Goal: Answer question/provide support: Share knowledge or assist other users

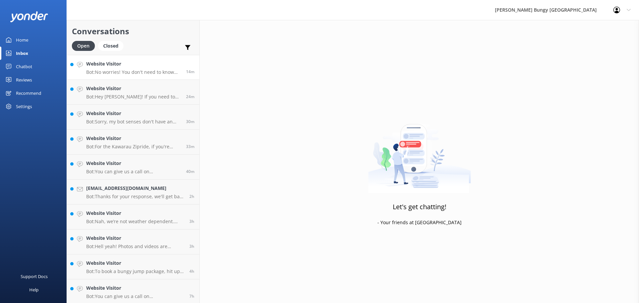
click at [120, 69] on div "Website Visitor Bot: No worries! You don't need to know how to swim to take the…" at bounding box center [133, 67] width 95 height 14
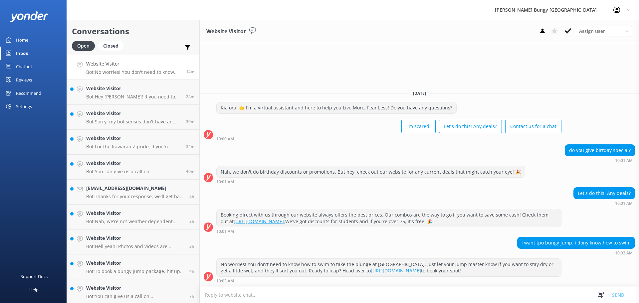
click at [571, 34] on button at bounding box center [569, 31] width 12 height 10
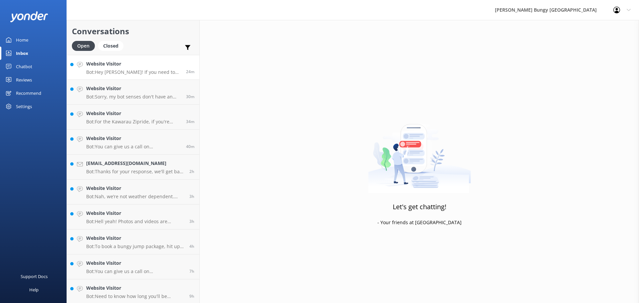
click at [159, 66] on h4 "Website Visitor" at bounding box center [133, 63] width 95 height 7
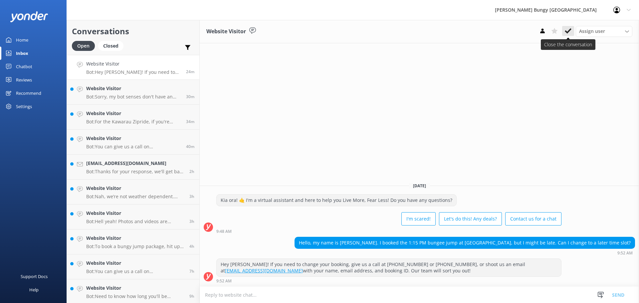
click at [568, 31] on icon at bounding box center [568, 31] width 7 height 7
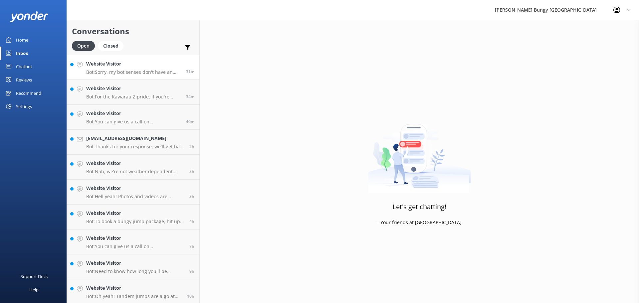
click at [151, 72] on p "Bot: Sorry, my bot senses don't have an answer for that, please try and rephras…" at bounding box center [133, 72] width 95 height 6
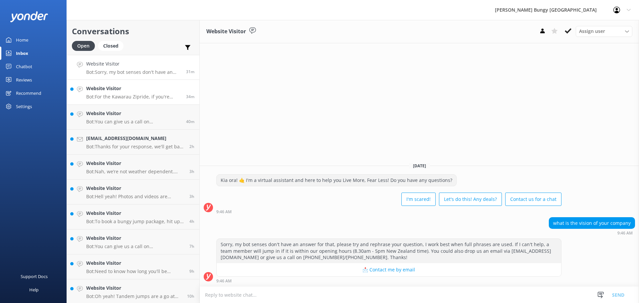
click at [110, 102] on link "Website Visitor Bot: For the Kawarau Zipride, if you're driving yourself, head …" at bounding box center [133, 92] width 133 height 25
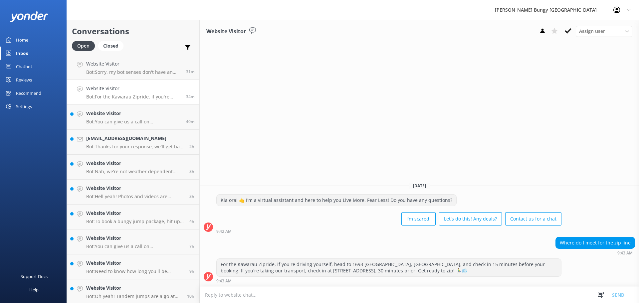
click at [569, 31] on icon at bounding box center [568, 31] width 7 height 7
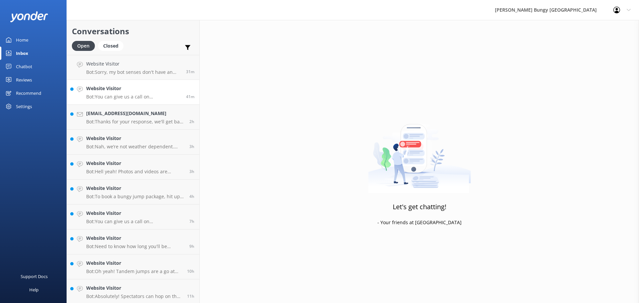
click at [141, 98] on p "Bot: You can give us a call on [PHONE_NUMBER] or [PHONE_NUMBER] to chat with a …" at bounding box center [133, 97] width 95 height 6
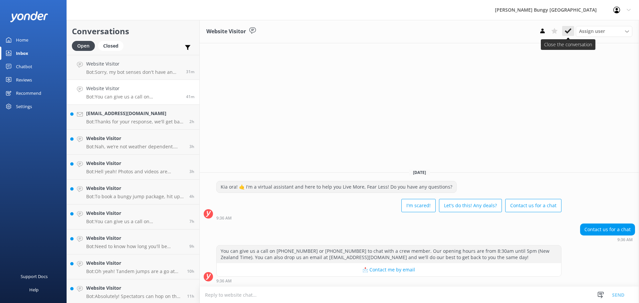
click at [566, 33] on icon at bounding box center [568, 31] width 7 height 7
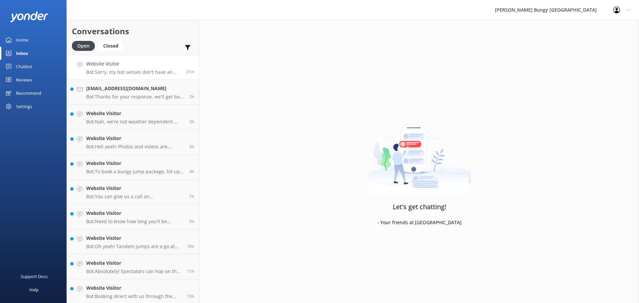
click at [152, 74] on p "Bot: Sorry, my bot senses don't have an answer for that, please try and rephras…" at bounding box center [133, 72] width 95 height 6
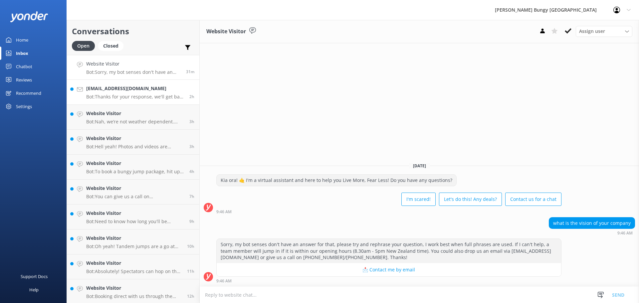
click at [156, 96] on p "Bot: Thanks for your response, we'll get back to you as soon as we can during o…" at bounding box center [135, 97] width 98 height 6
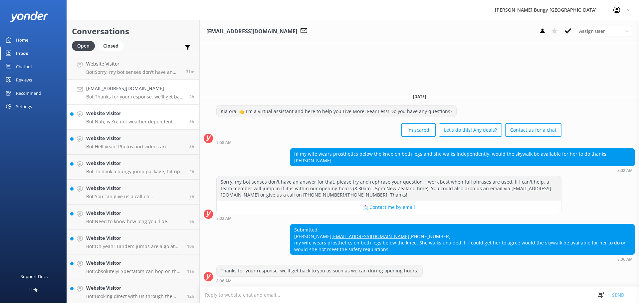
click at [120, 120] on p "Bot: Nah, we’re not weather dependent. Rain, sun, or snow—our activities go ahe…" at bounding box center [135, 122] width 98 height 6
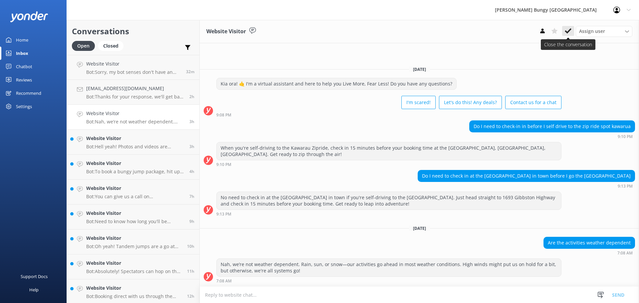
click at [569, 29] on icon at bounding box center [568, 31] width 7 height 7
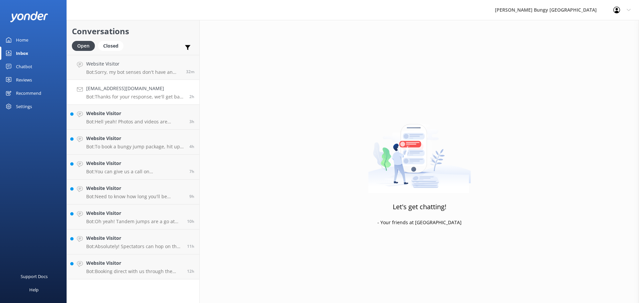
click at [142, 97] on p "Bot: Thanks for your response, we'll get back to you as soon as we can during o…" at bounding box center [135, 97] width 98 height 6
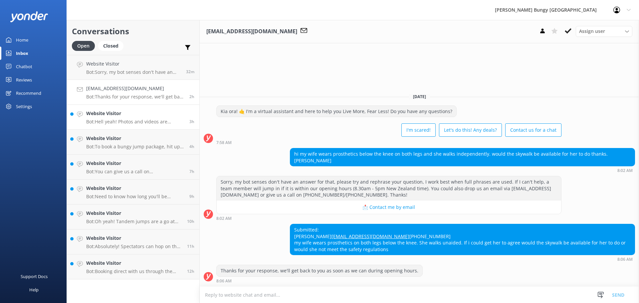
click at [100, 110] on h4 "Website Visitor" at bounding box center [135, 113] width 98 height 7
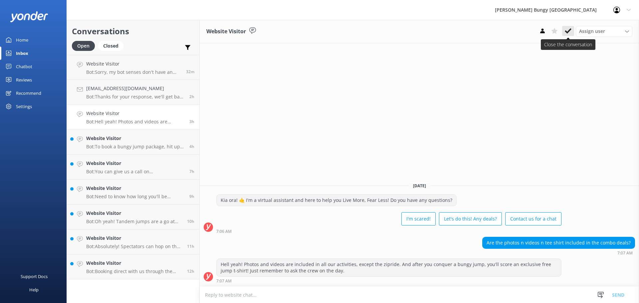
click at [571, 31] on icon at bounding box center [568, 31] width 7 height 7
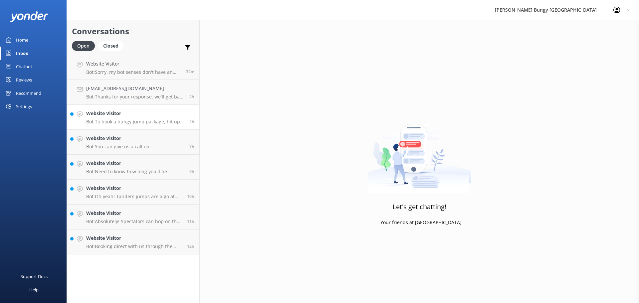
click at [162, 120] on p "Bot: To book a bungy jump package, hit up our crew by calling [PHONE_NUMBER] or…" at bounding box center [135, 122] width 98 height 6
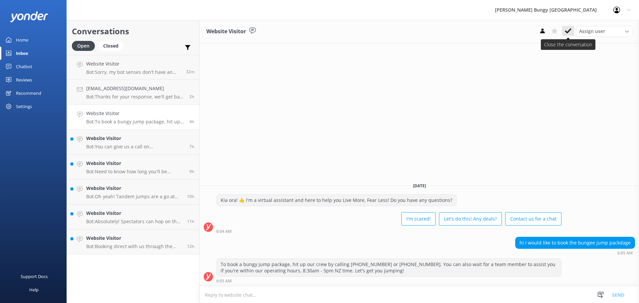
click at [571, 32] on icon at bounding box center [568, 31] width 7 height 7
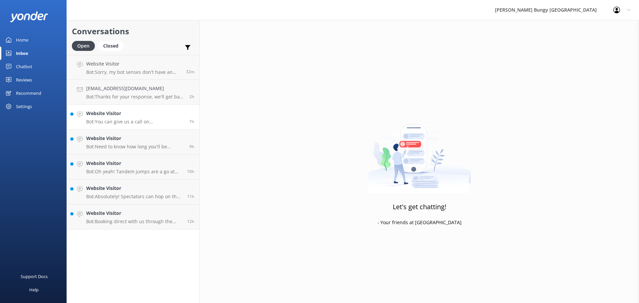
click at [116, 117] on h4 "Website Visitor" at bounding box center [135, 113] width 98 height 7
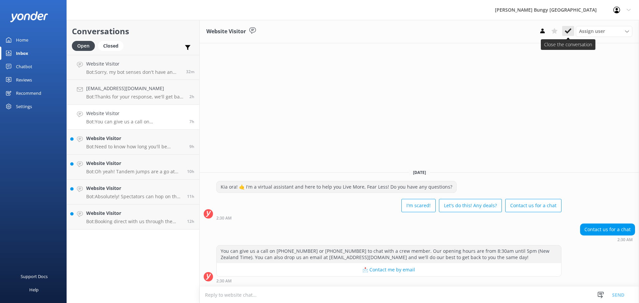
click at [565, 31] on button at bounding box center [569, 31] width 12 height 10
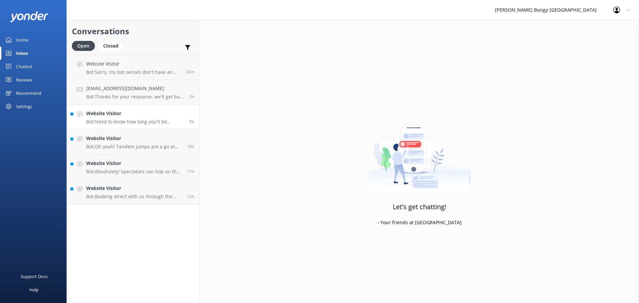
click at [141, 123] on p "Bot: Need to know how long you'll be buzzing? Here's the lowdown: - Nevis Catap…" at bounding box center [135, 122] width 98 height 6
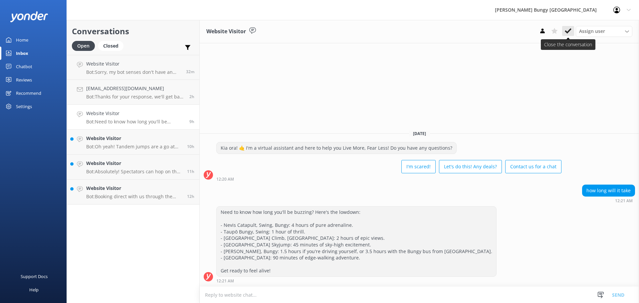
click at [572, 32] on button at bounding box center [569, 31] width 12 height 10
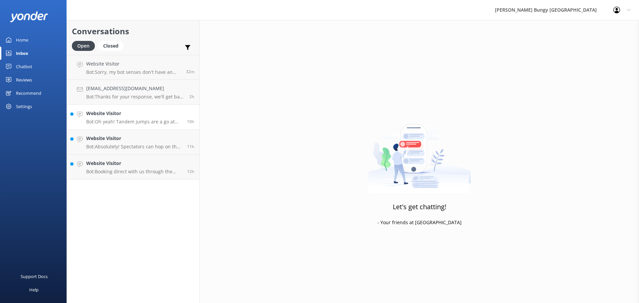
click at [140, 120] on p "Bot: Oh yeah! Tandem jumps are a go at [GEOGRAPHIC_DATA], [GEOGRAPHIC_DATA], an…" at bounding box center [134, 122] width 96 height 6
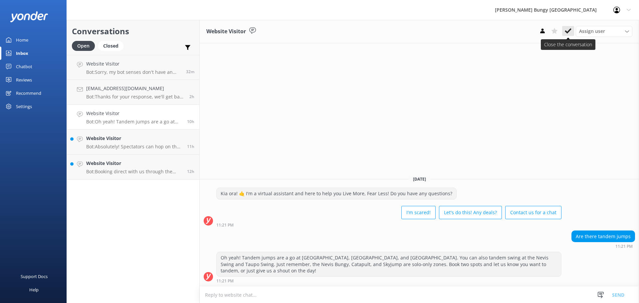
click at [567, 34] on icon at bounding box center [568, 31] width 7 height 7
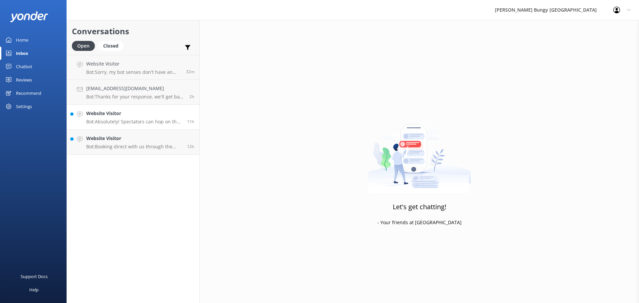
click at [140, 125] on p "Bot: Absolutely! Spectators can hop on the bus to our [GEOGRAPHIC_DATA] locatio…" at bounding box center [134, 122] width 96 height 6
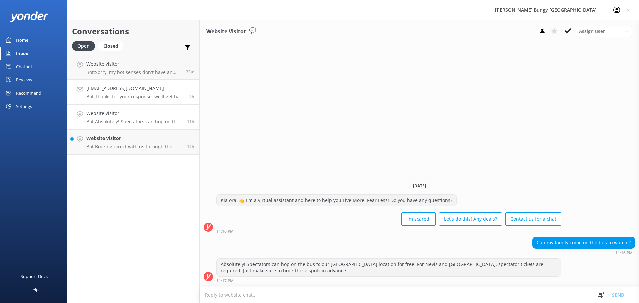
click at [164, 96] on p "Bot: Thanks for your response, we'll get back to you as soon as we can during o…" at bounding box center [135, 97] width 98 height 6
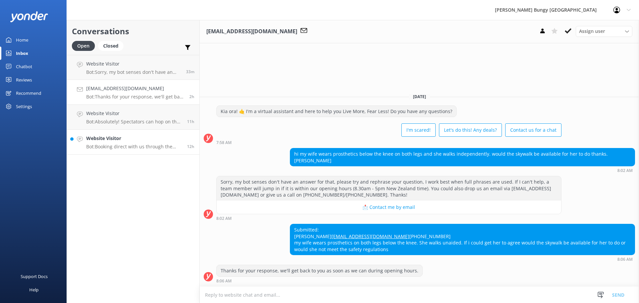
click at [164, 140] on h4 "Website Visitor" at bounding box center [134, 138] width 96 height 7
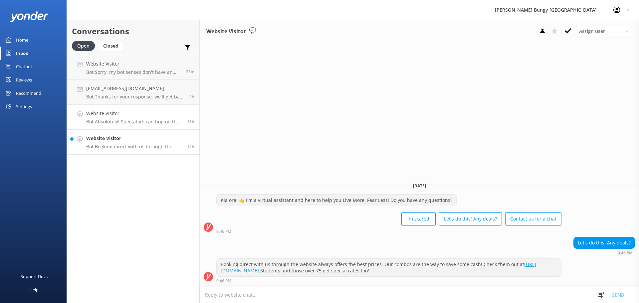
click at [163, 120] on p "Bot: Absolutely! Spectators can hop on the bus to our [GEOGRAPHIC_DATA] locatio…" at bounding box center [134, 122] width 96 height 6
click at [110, 44] on div "Closed" at bounding box center [110, 46] width 25 height 10
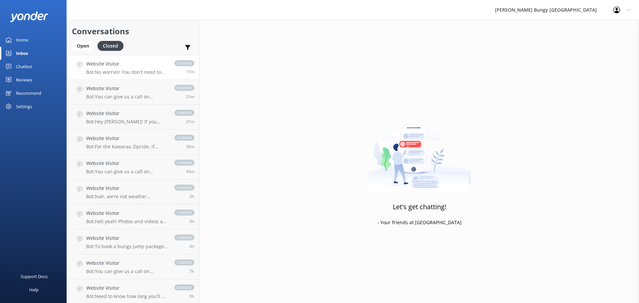
click at [138, 71] on p "Bot: No worries! You don't need to know how to swim to take the plunge at [GEOG…" at bounding box center [127, 72] width 82 height 6
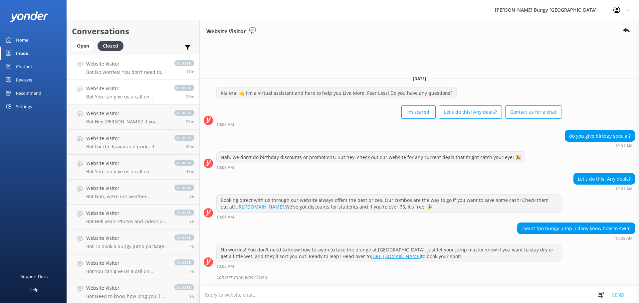
click at [138, 96] on p "Bot: You can give us a call on [PHONE_NUMBER] or [PHONE_NUMBER] to chat with a …" at bounding box center [127, 97] width 82 height 6
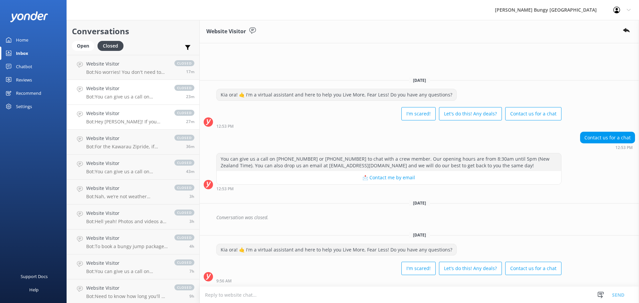
click at [138, 118] on div "Website Visitor Bot: Hey [PERSON_NAME]! If you need to change your booking, giv…" at bounding box center [127, 117] width 82 height 15
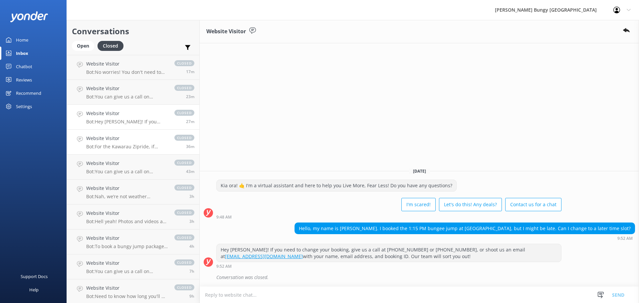
click at [139, 141] on h4 "Website Visitor" at bounding box center [127, 138] width 82 height 7
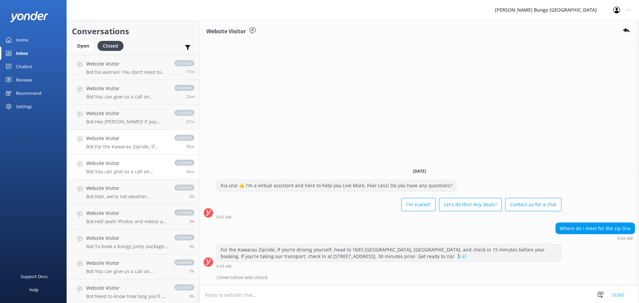
click at [139, 168] on div "Website Visitor Bot: You can give us a call on [PHONE_NUMBER] or [PHONE_NUMBER]…" at bounding box center [127, 167] width 82 height 15
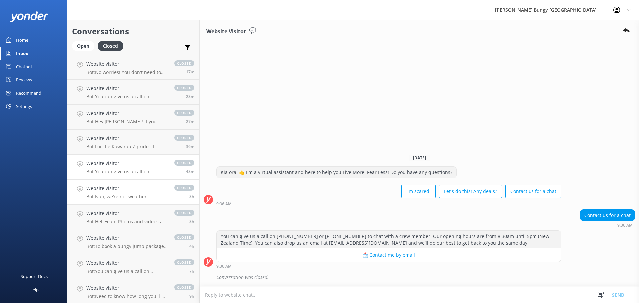
click at [139, 195] on p "Bot: Nah, we’re not weather dependent. Rain, sun, or snow—our activities go ahe…" at bounding box center [127, 197] width 82 height 6
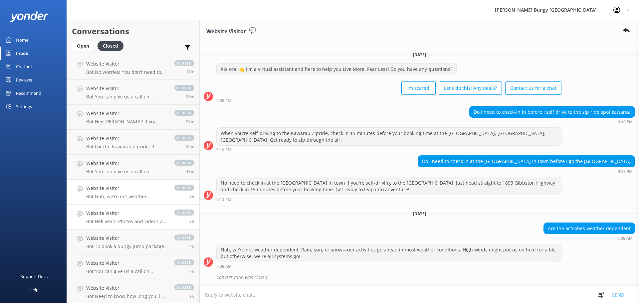
click at [136, 216] on h4 "Website Visitor" at bounding box center [127, 213] width 82 height 7
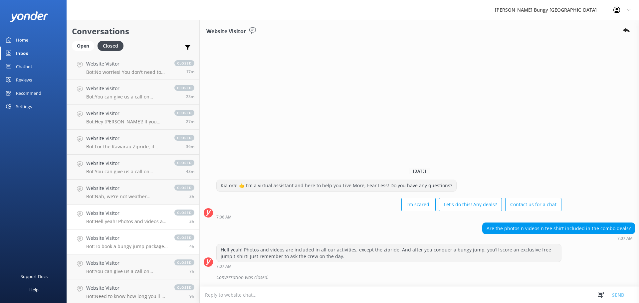
click at [134, 244] on p "Bot: To book a bungy jump package, hit up our crew by calling [PHONE_NUMBER] or…" at bounding box center [127, 247] width 82 height 6
click at [144, 269] on p "Bot: You can give us a call on [PHONE_NUMBER] or [PHONE_NUMBER] to chat with a …" at bounding box center [127, 272] width 82 height 6
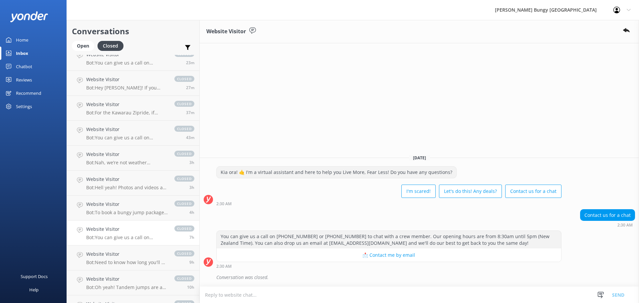
scroll to position [67, 0]
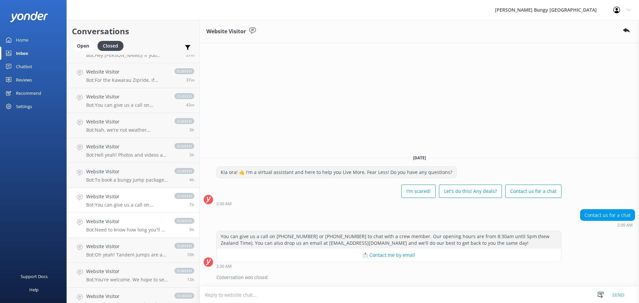
click at [143, 231] on p "Bot: Need to know how long you'll be buzzing? Here's the lowdown: - Nevis Catap…" at bounding box center [127, 230] width 82 height 6
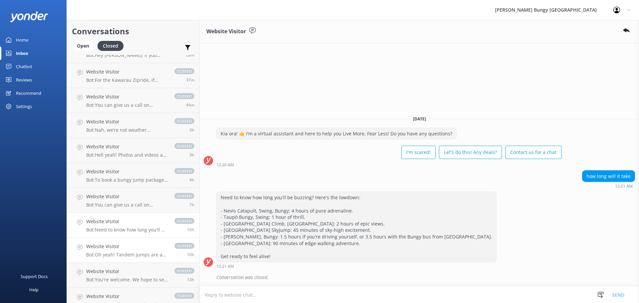
click at [144, 249] on h4 "Website Visitor" at bounding box center [127, 246] width 82 height 7
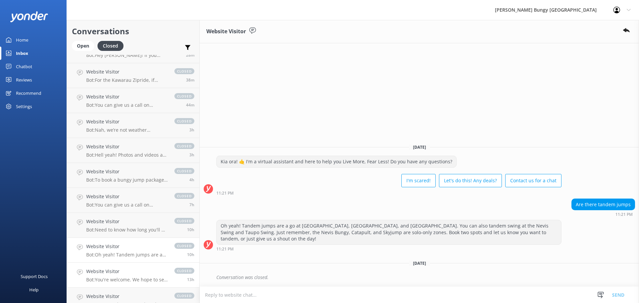
click at [141, 270] on h4 "Website Visitor" at bounding box center [127, 271] width 82 height 7
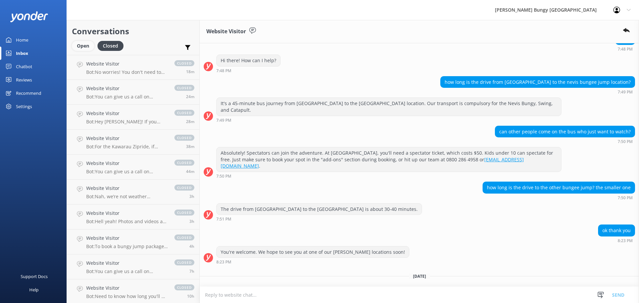
click at [79, 44] on div "Open" at bounding box center [83, 46] width 22 height 10
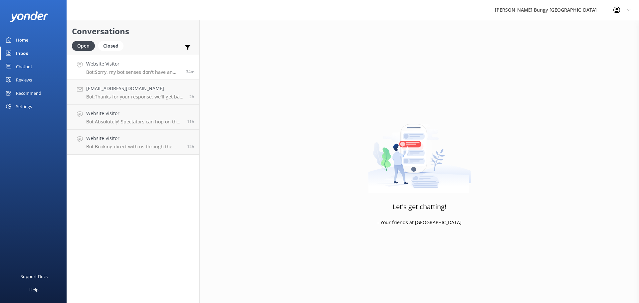
click at [134, 65] on h4 "Website Visitor" at bounding box center [133, 63] width 95 height 7
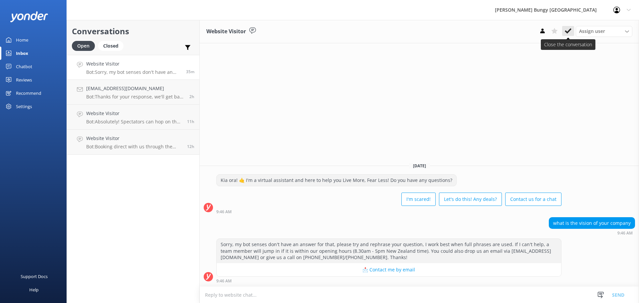
click at [564, 32] on button at bounding box center [569, 31] width 12 height 10
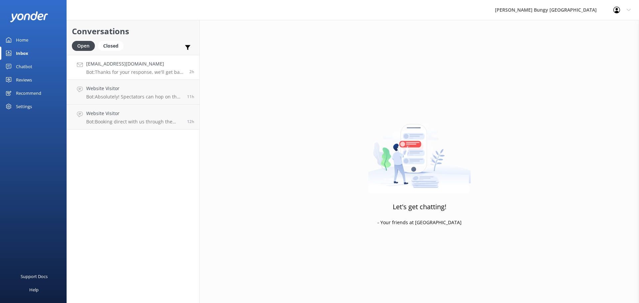
click at [139, 62] on h4 "[EMAIL_ADDRESS][DOMAIN_NAME]" at bounding box center [135, 63] width 98 height 7
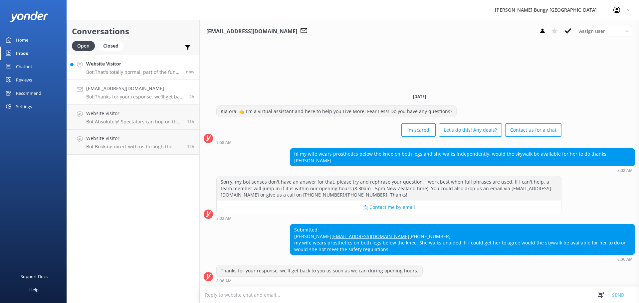
click at [121, 70] on p "Bot: That's totally normal, part of the fun and what leads to feeling accomplis…" at bounding box center [133, 72] width 95 height 6
